Goal: Information Seeking & Learning: Learn about a topic

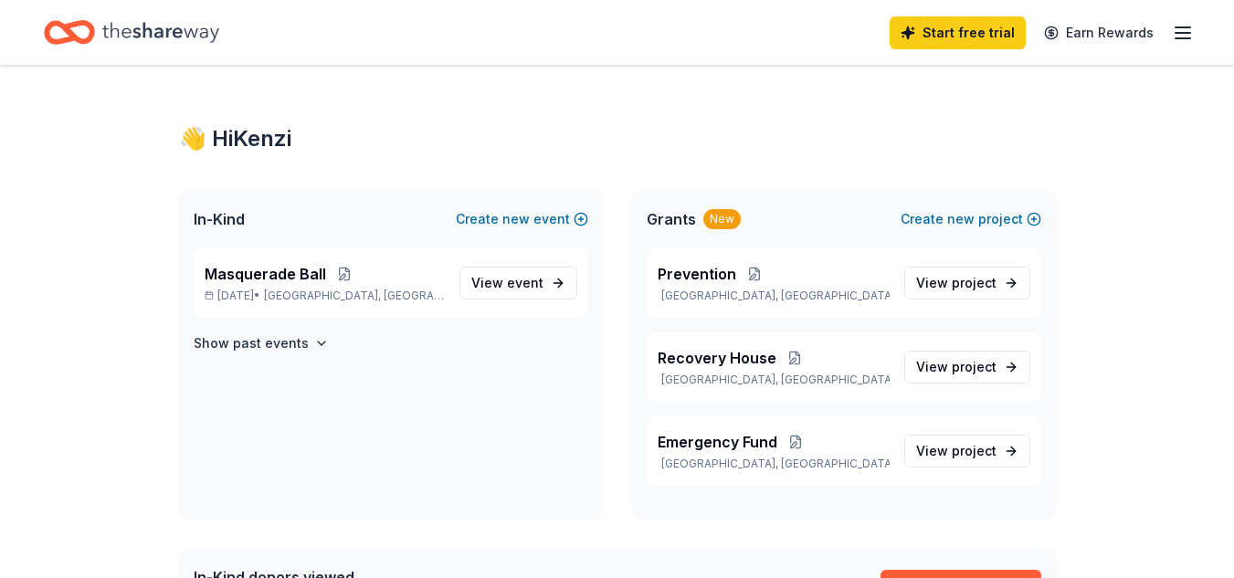
click at [1185, 33] on line "button" at bounding box center [1183, 33] width 15 height 0
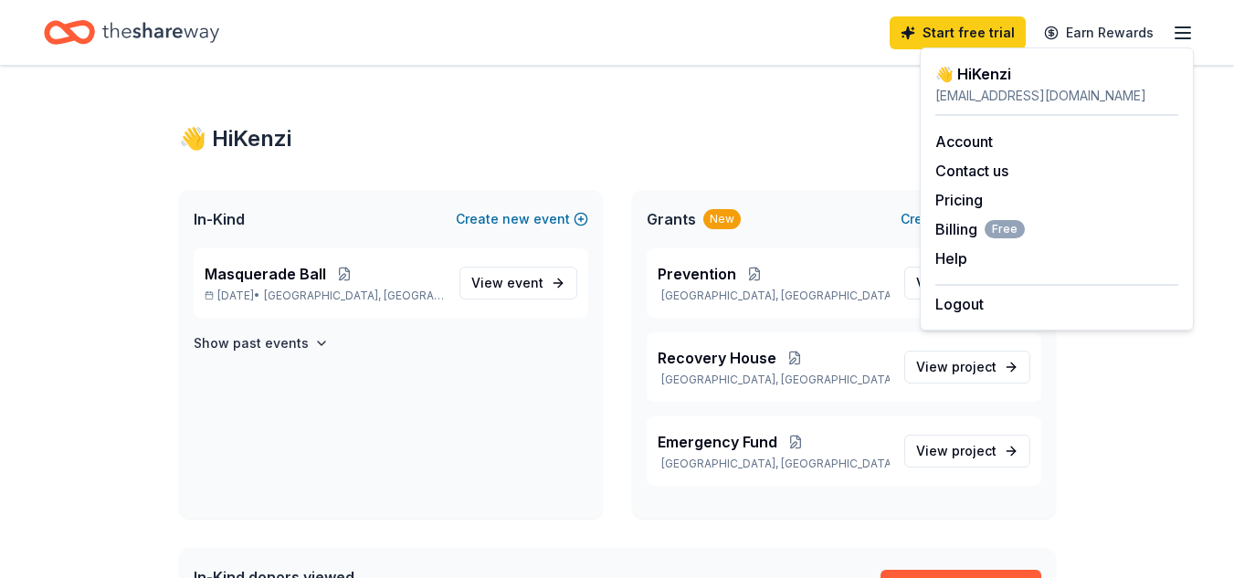
click at [670, 9] on div "Start free trial Earn Rewards" at bounding box center [617, 32] width 1234 height 65
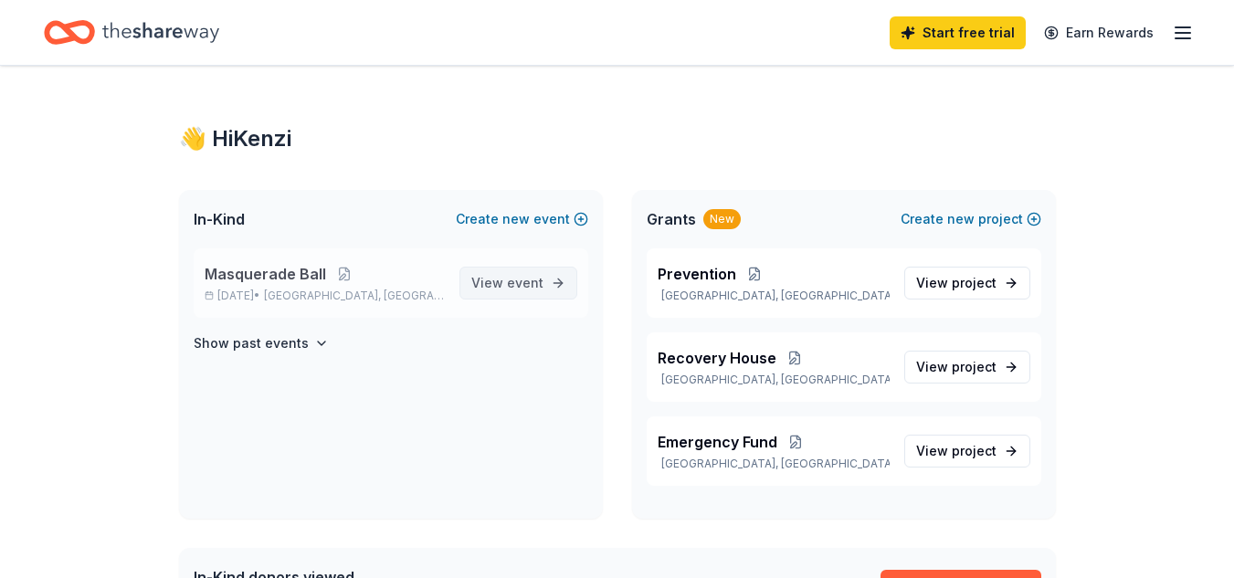
click at [481, 290] on span "View event" at bounding box center [507, 283] width 72 height 22
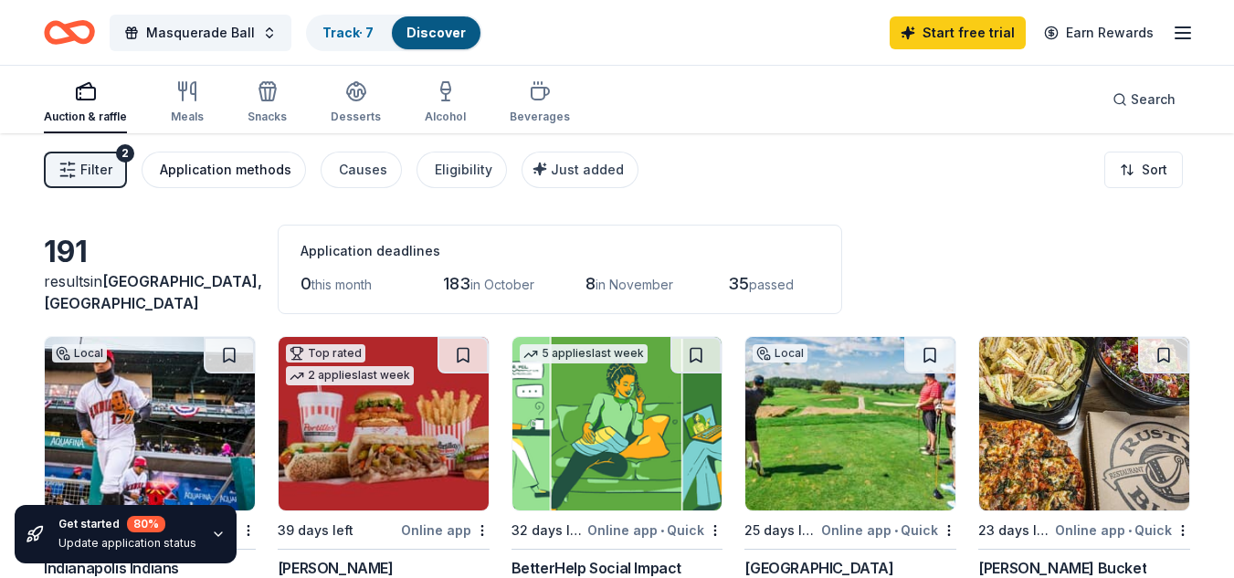
click at [196, 180] on div "Application methods" at bounding box center [226, 170] width 132 height 22
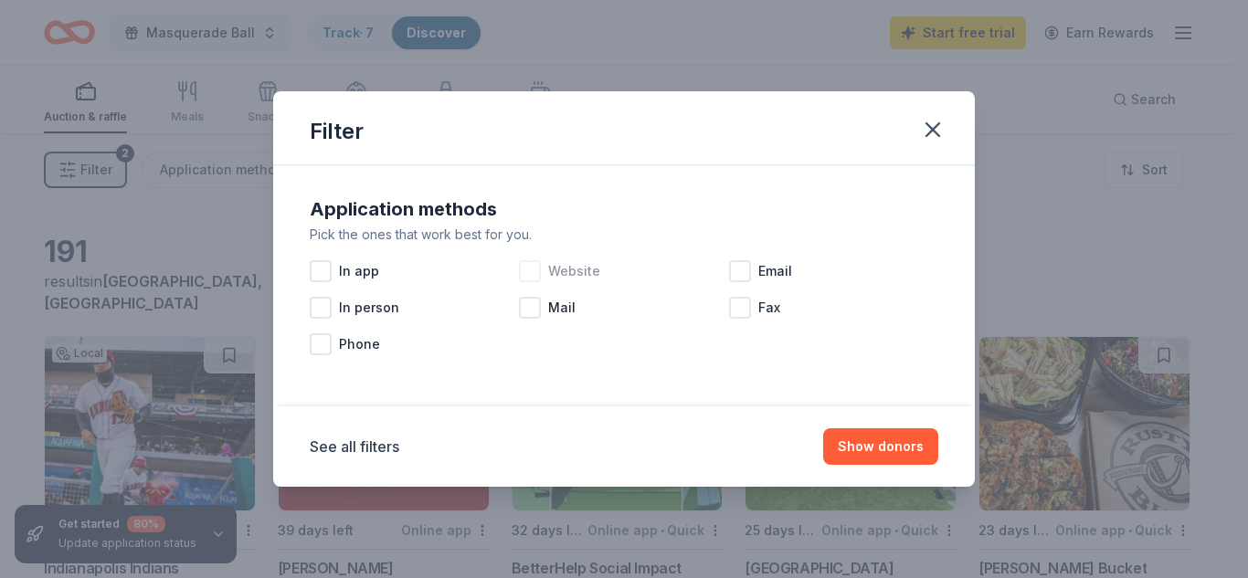
click at [575, 281] on span "Website" at bounding box center [574, 271] width 52 height 22
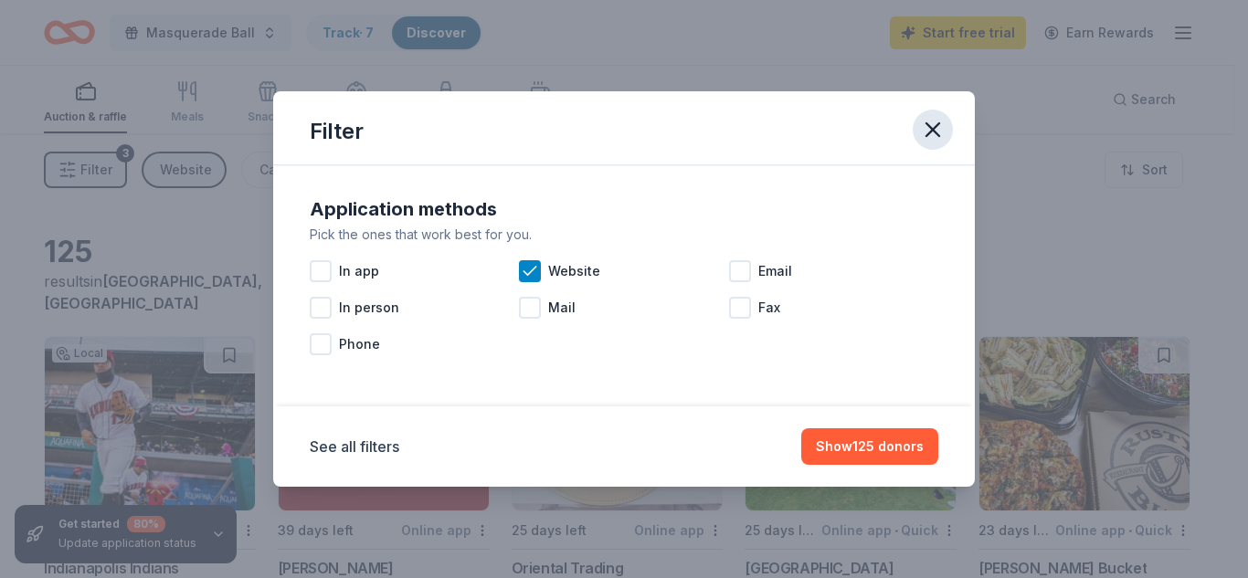
click at [927, 128] on icon "button" at bounding box center [933, 130] width 26 height 26
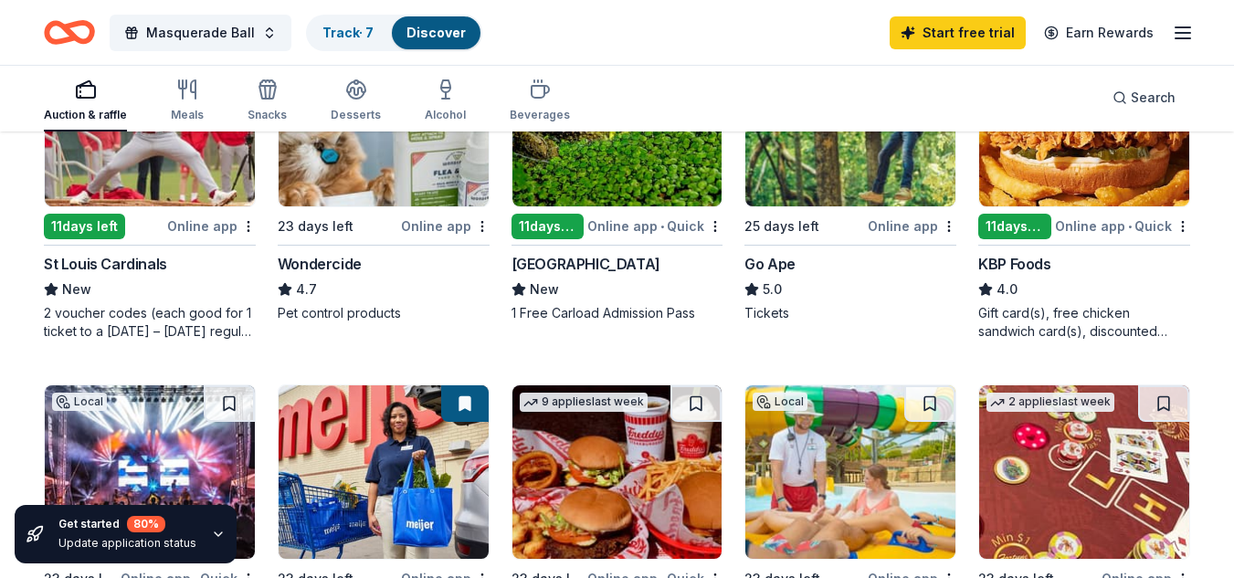
scroll to position [1023, 0]
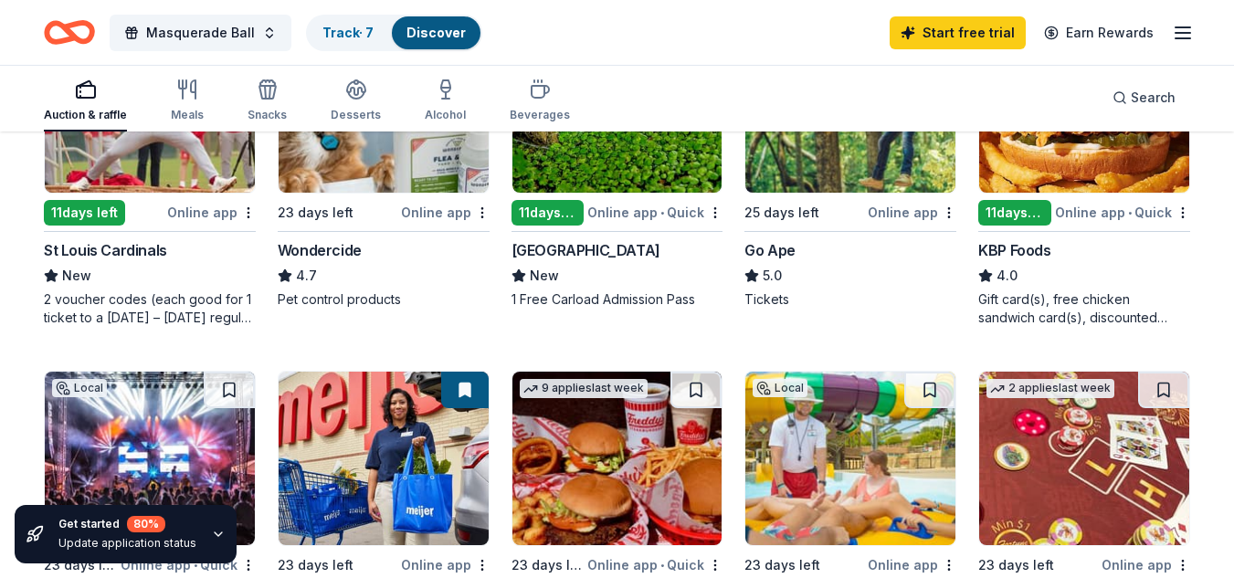
click at [322, 205] on div "23 days left" at bounding box center [316, 213] width 76 height 22
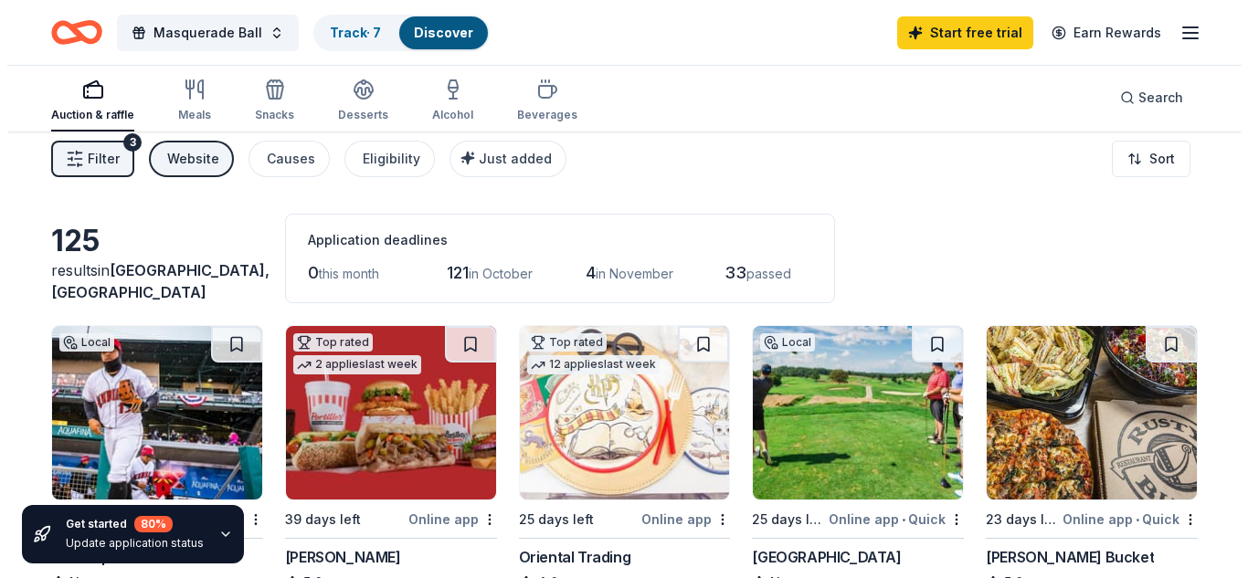
scroll to position [0, 0]
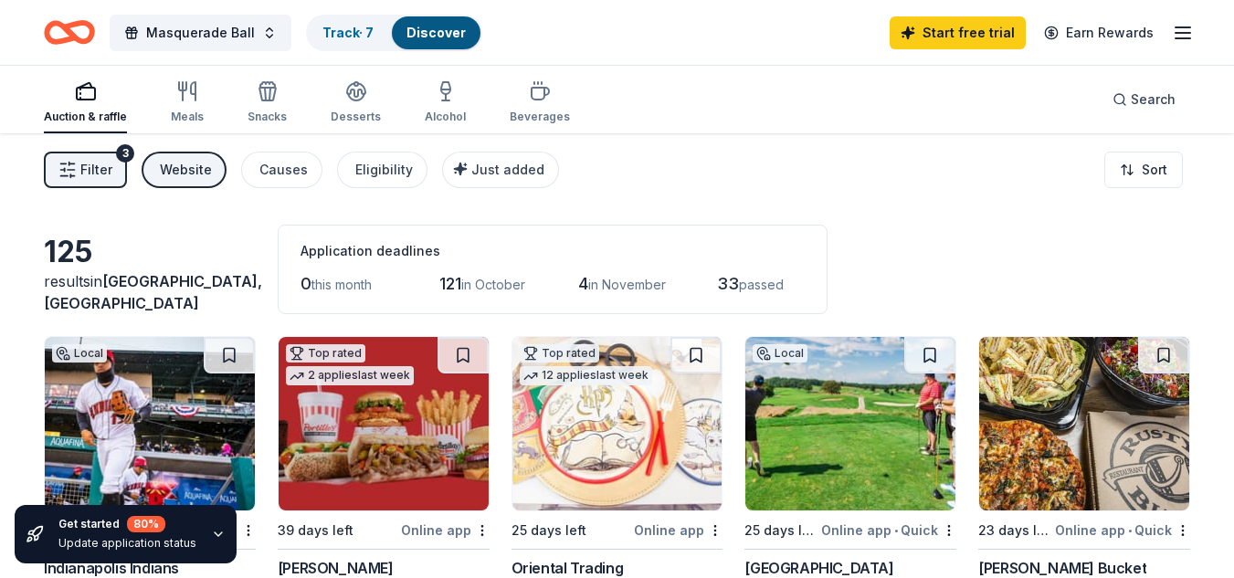
click at [56, 184] on button "Filter 3" at bounding box center [85, 170] width 83 height 37
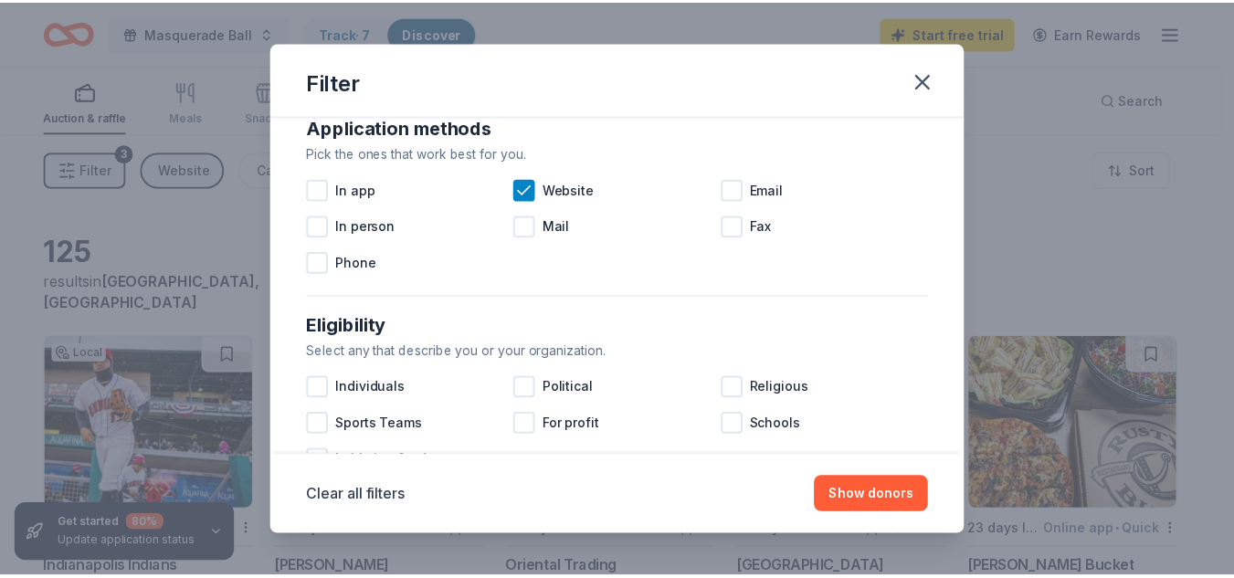
scroll to position [309, 0]
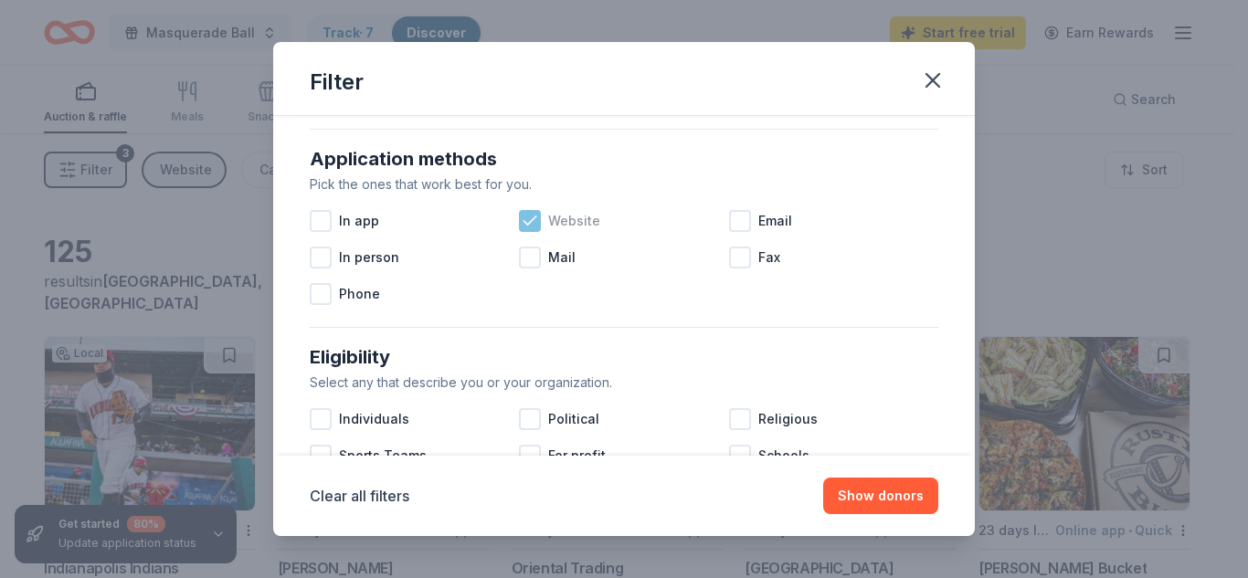
click at [523, 214] on icon at bounding box center [530, 221] width 18 height 18
click at [324, 260] on div at bounding box center [321, 258] width 22 height 22
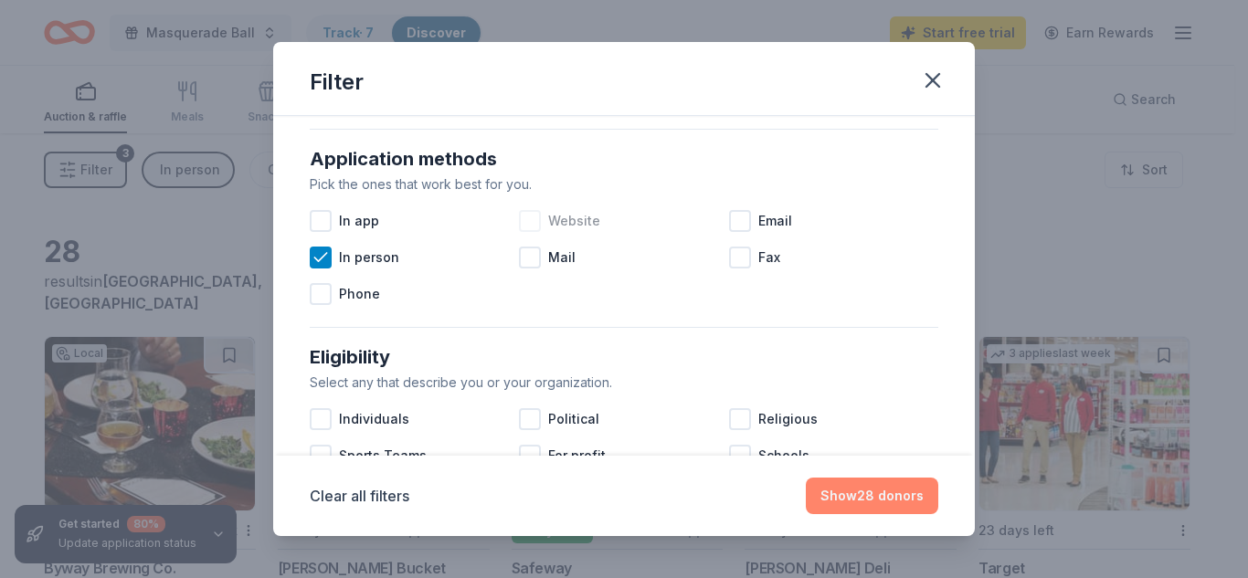
click at [909, 507] on button "Show 28 donors" at bounding box center [872, 496] width 132 height 37
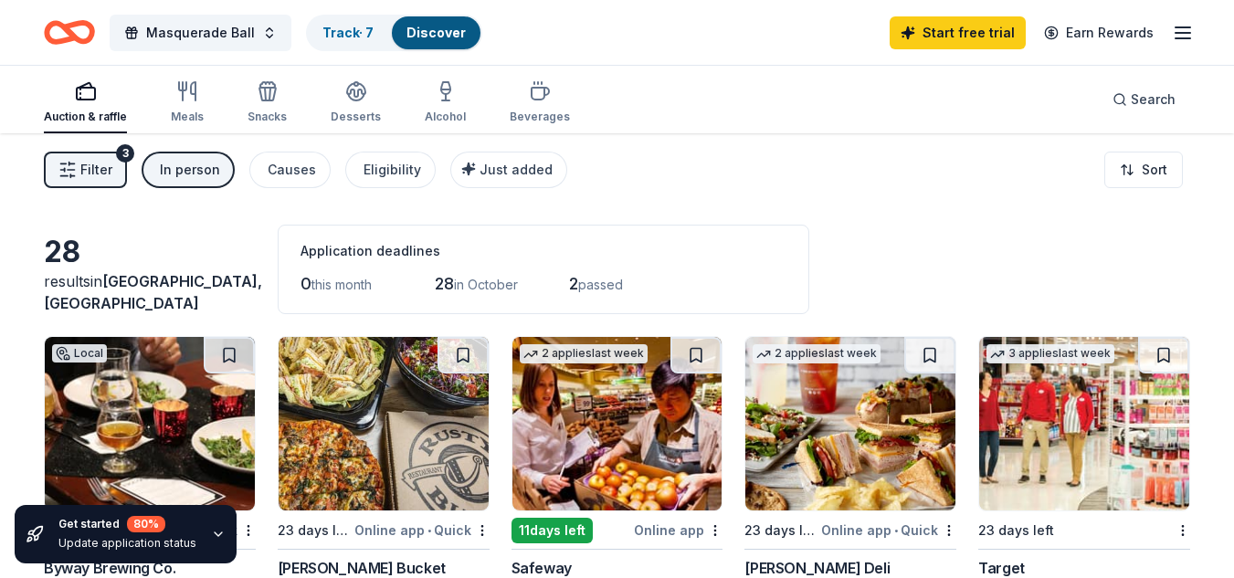
click at [206, 164] on div "In person" at bounding box center [190, 170] width 60 height 22
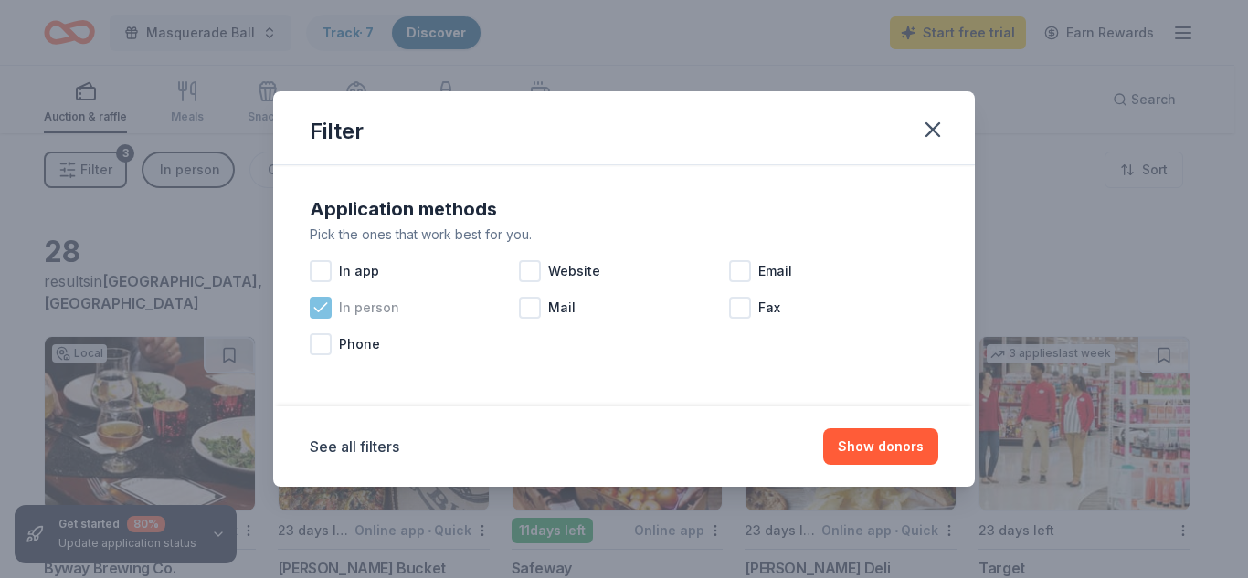
click at [331, 308] on div at bounding box center [321, 308] width 22 height 22
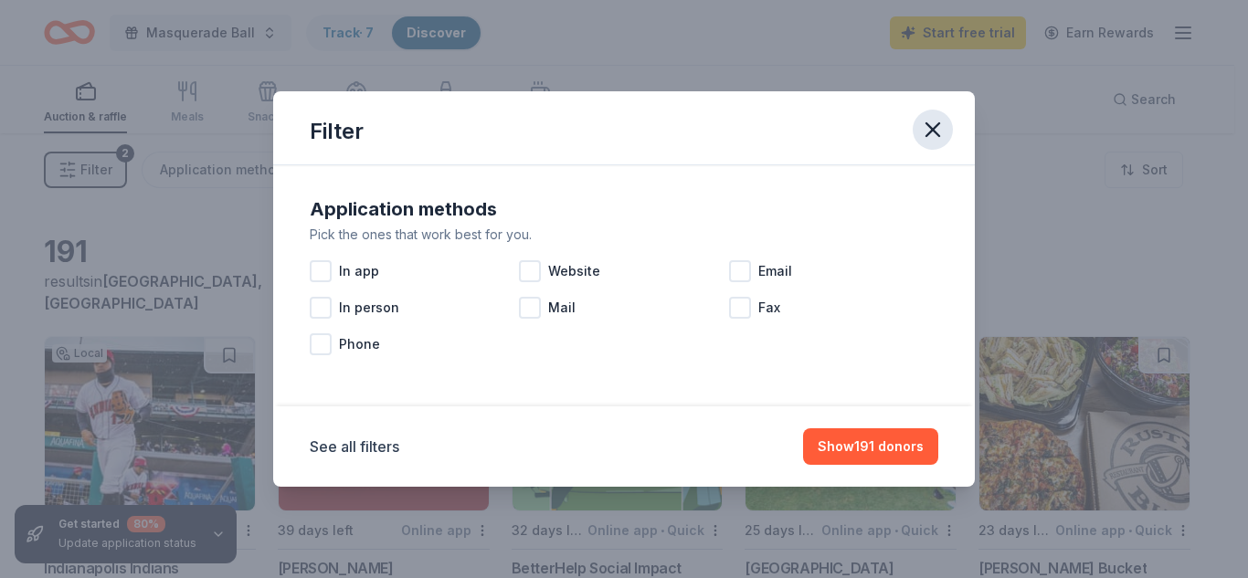
click at [931, 133] on icon "button" at bounding box center [933, 130] width 26 height 26
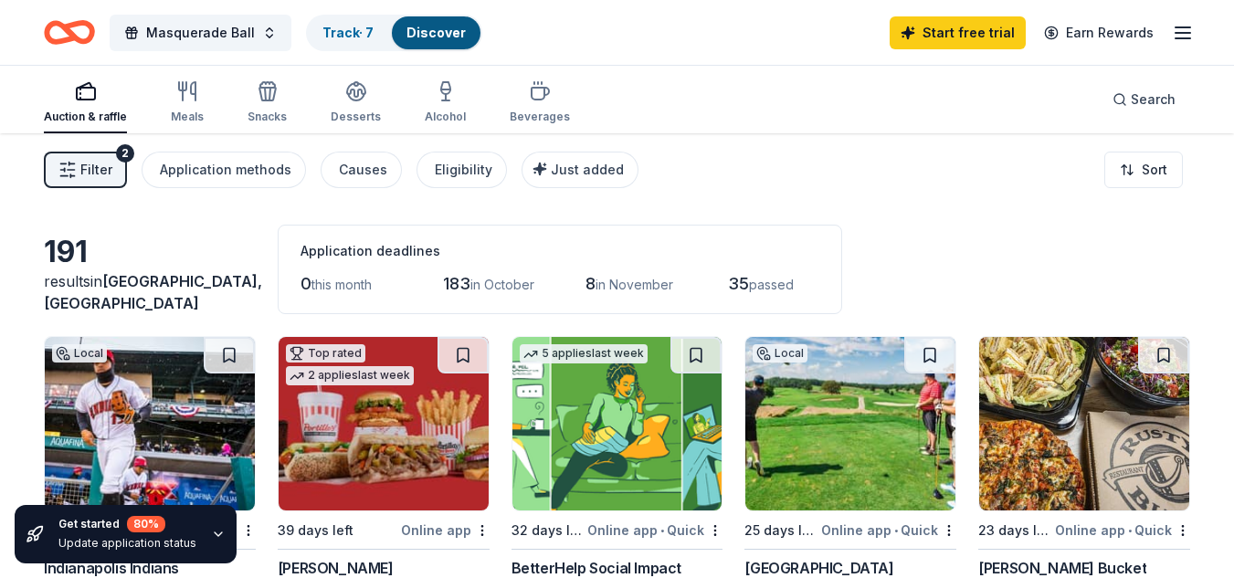
click at [75, 99] on icon "button" at bounding box center [86, 91] width 22 height 22
click at [91, 179] on span "Filter" at bounding box center [96, 170] width 32 height 22
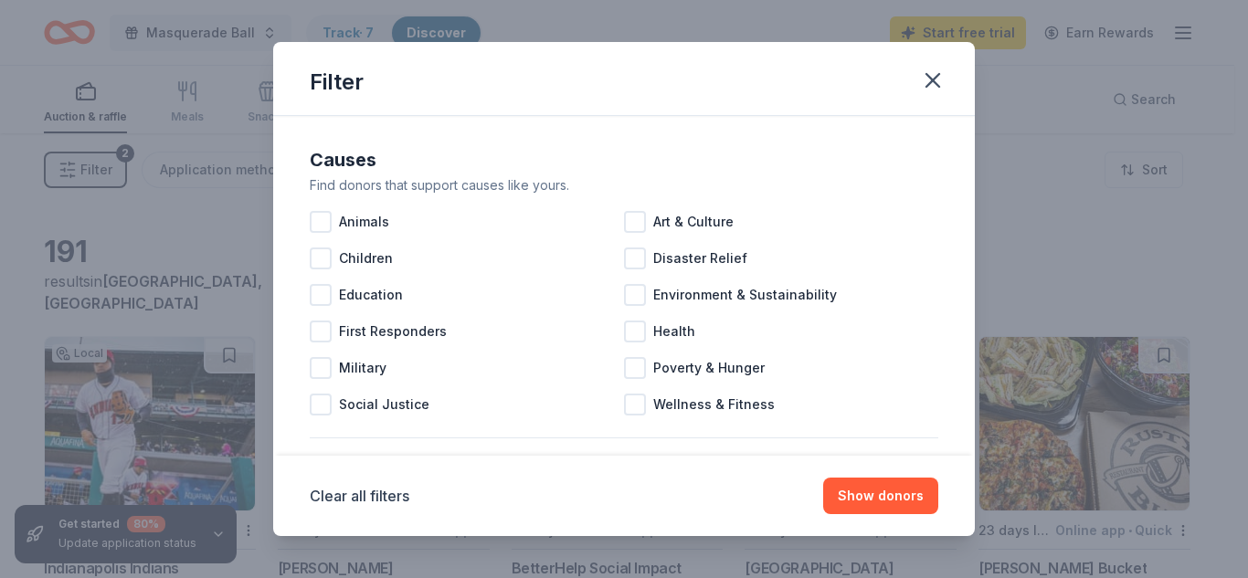
drag, startPoint x: 960, startPoint y: 166, endPoint x: 960, endPoint y: 272, distance: 106.0
click at [960, 272] on div "Causes Find donors that support causes like yours. Animals Art & Culture Childr…" at bounding box center [623, 286] width 701 height 340
click at [929, 80] on icon "button" at bounding box center [933, 81] width 26 height 26
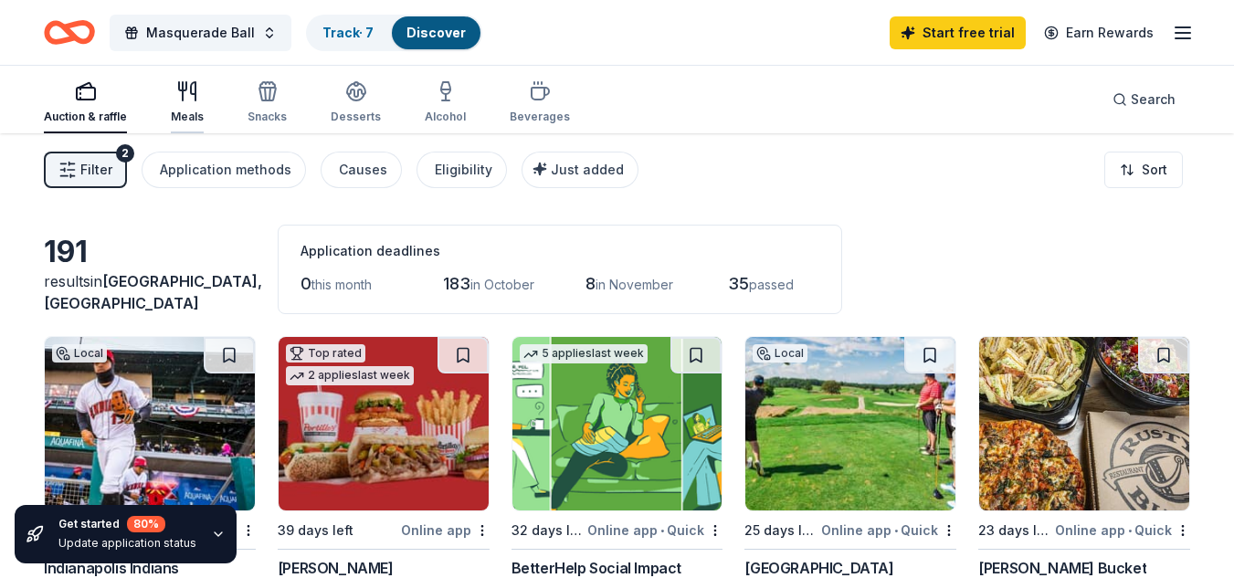
click at [187, 116] on div "Meals" at bounding box center [187, 117] width 33 height 15
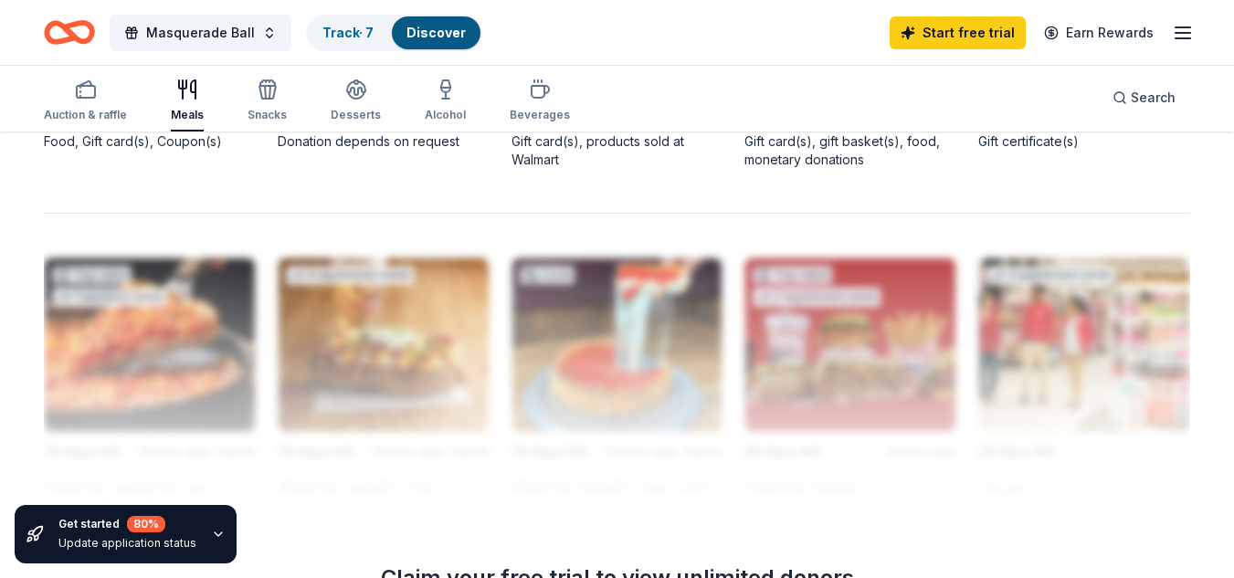
scroll to position [1535, 0]
click at [283, 115] on div "Snacks" at bounding box center [267, 115] width 39 height 15
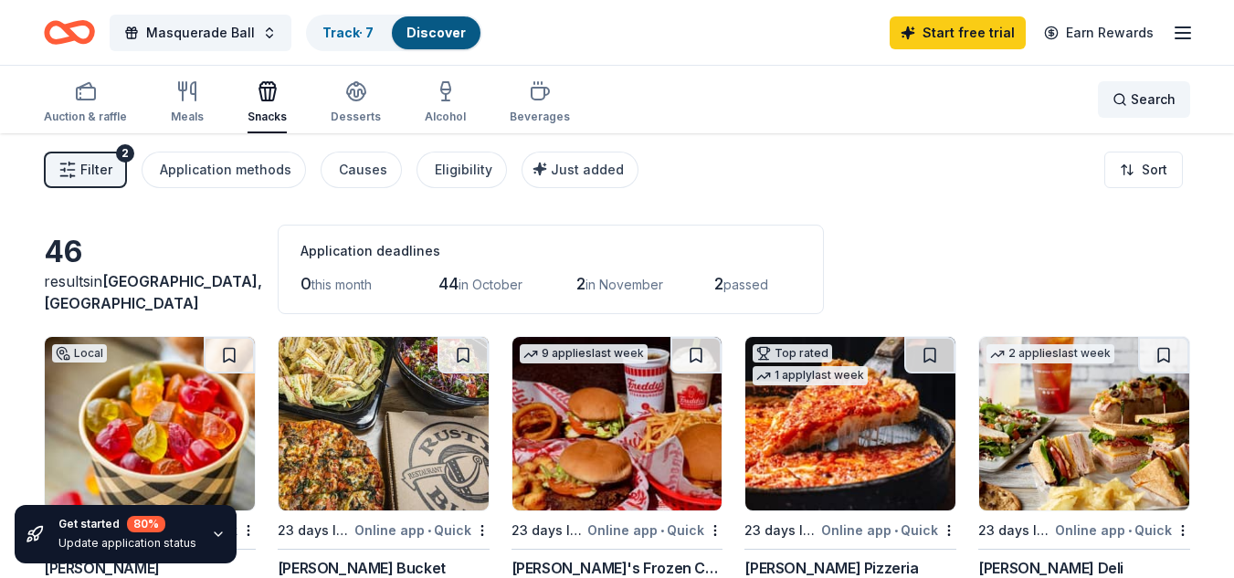
click at [1147, 104] on span "Search" at bounding box center [1153, 100] width 45 height 22
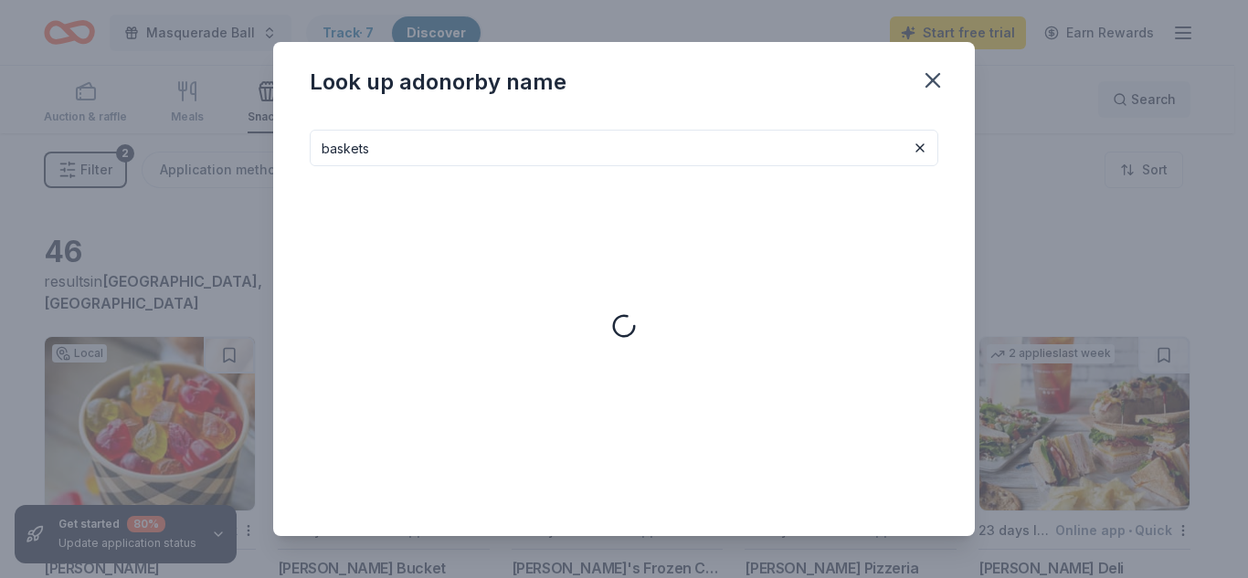
type input "baskets"
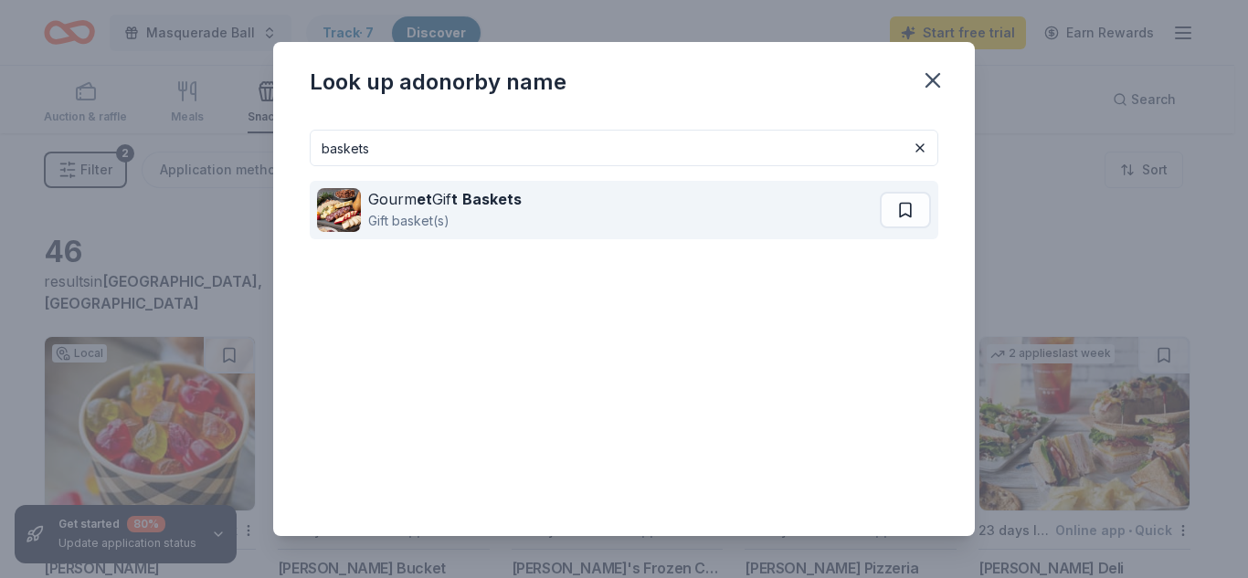
click at [557, 195] on div "Gourm et Gif t Baskets Gift basket(s)" at bounding box center [598, 210] width 563 height 58
